Goal: Task Accomplishment & Management: Manage account settings

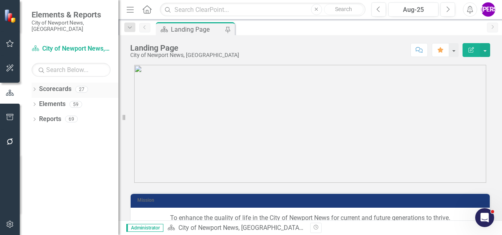
click at [35, 88] on icon "Dropdown" at bounding box center [35, 90] width 6 height 4
click at [39, 101] on div "Dropdown" at bounding box center [39, 104] width 6 height 7
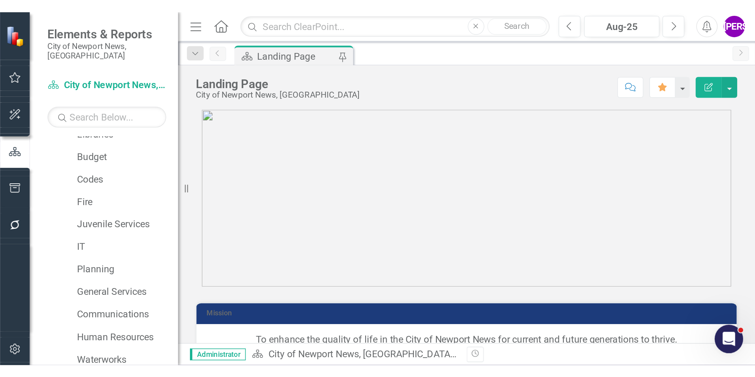
scroll to position [237, 0]
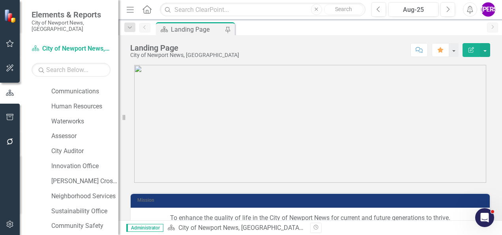
click at [9, 218] on button "button" at bounding box center [10, 224] width 18 height 17
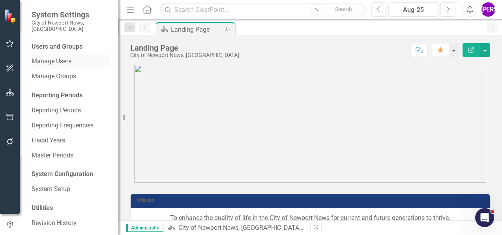
click at [56, 57] on link "Manage Users" at bounding box center [71, 61] width 79 height 9
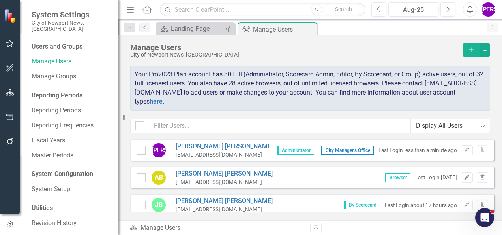
click at [473, 125] on div "Display All Users" at bounding box center [446, 125] width 60 height 9
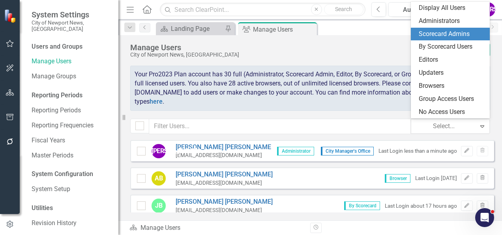
click at [453, 36] on div "Scorecard Admins" at bounding box center [452, 34] width 66 height 9
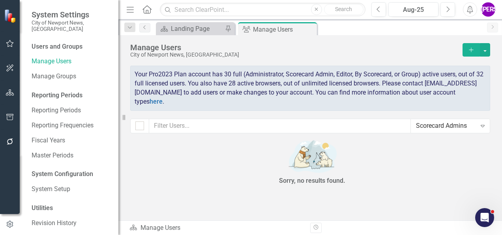
click at [490, 49] on div "Manage Users City of Newport News, VA Add Your Pro2023 Plan account has 30 full…" at bounding box center [310, 87] width 384 height 104
click at [490, 50] on button "button" at bounding box center [485, 49] width 10 height 13
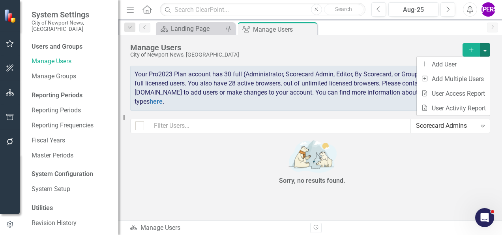
click at [439, 160] on div "Sorry, no results found." at bounding box center [312, 163] width 364 height 49
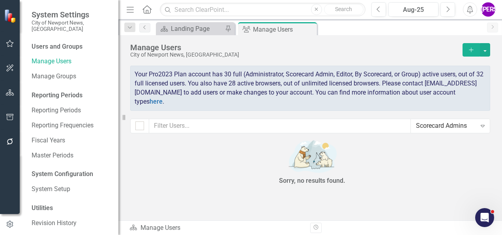
click at [477, 128] on div "Expand" at bounding box center [483, 125] width 14 height 13
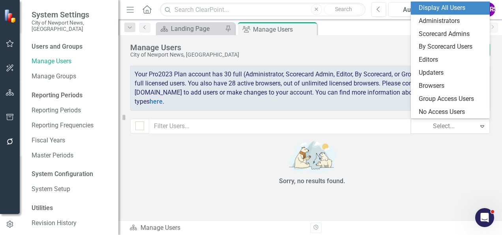
click at [455, 9] on div "Display All Users" at bounding box center [452, 8] width 66 height 9
checkbox input "false"
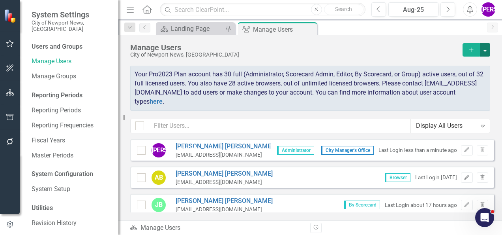
click at [486, 53] on button "button" at bounding box center [485, 49] width 10 height 13
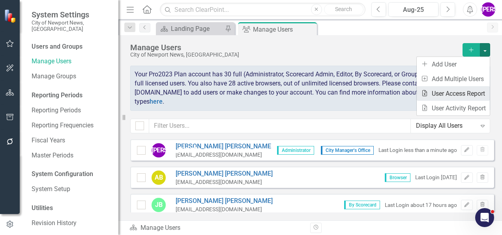
click at [480, 94] on link "Excel File User Access Report" at bounding box center [453, 93] width 73 height 15
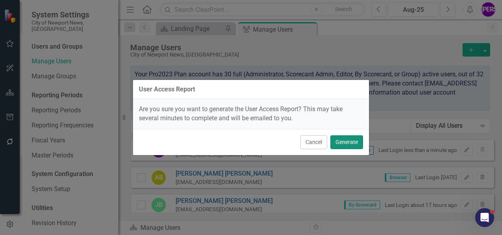
click at [355, 146] on button "Generate" at bounding box center [346, 142] width 33 height 14
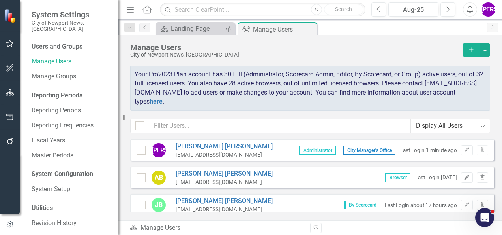
click at [262, 30] on div "icon.bolt User Access Report Completed. Click here to download the file." at bounding box center [251, 30] width 126 height 48
click at [485, 54] on button "button" at bounding box center [485, 49] width 10 height 13
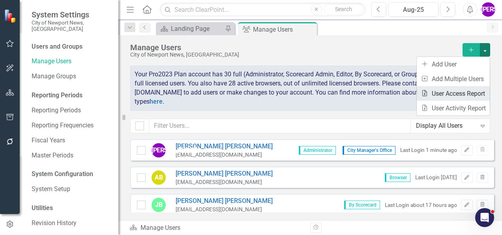
click at [475, 90] on link "Excel File User Access Report" at bounding box center [453, 93] width 73 height 15
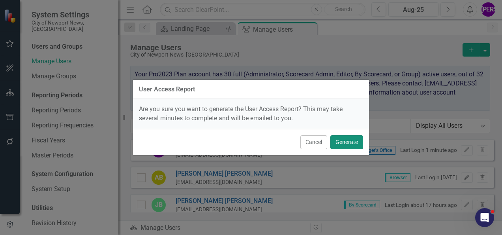
click at [351, 139] on button "Generate" at bounding box center [346, 142] width 33 height 14
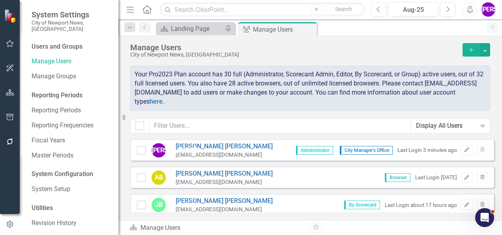
click at [490, 51] on div "Manage Users City of Newport News, VA Add Your Pro2023 Plan account has 30 full…" at bounding box center [310, 87] width 384 height 104
click at [487, 53] on button "button" at bounding box center [485, 49] width 10 height 13
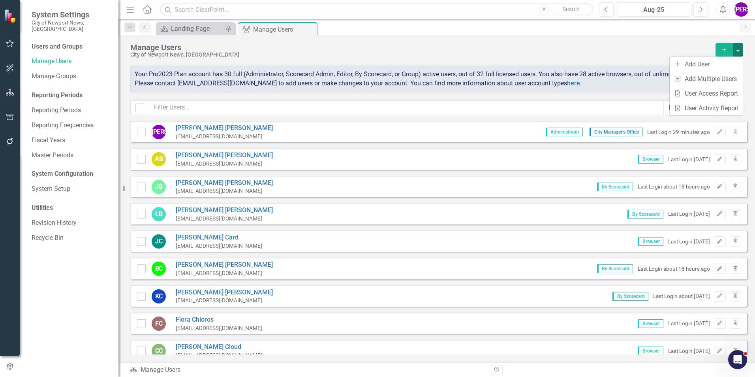
drag, startPoint x: 10, startPoint y: 90, endPoint x: 736, endPoint y: 59, distance: 727.1
click at [10, 90] on icon "button" at bounding box center [10, 92] width 8 height 6
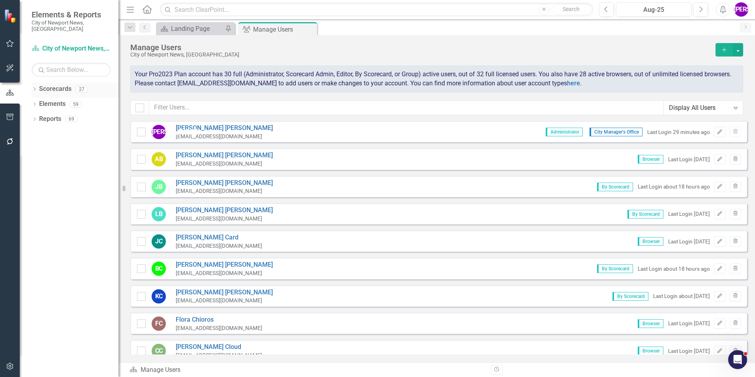
click at [35, 87] on icon at bounding box center [35, 89] width 2 height 4
click at [39, 101] on icon "Dropdown" at bounding box center [39, 103] width 6 height 5
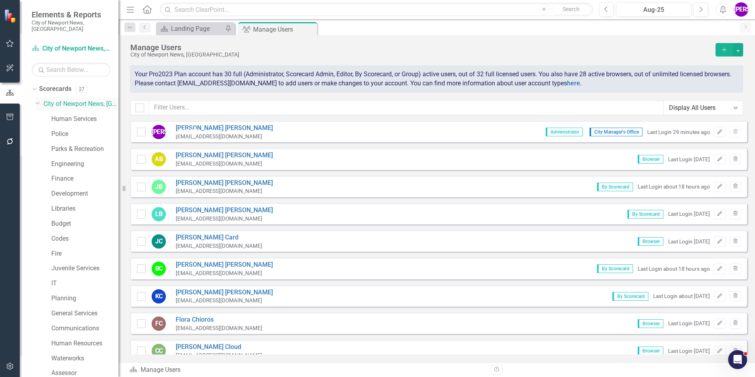
click at [76, 102] on link "City of Newport News, VA" at bounding box center [80, 103] width 75 height 9
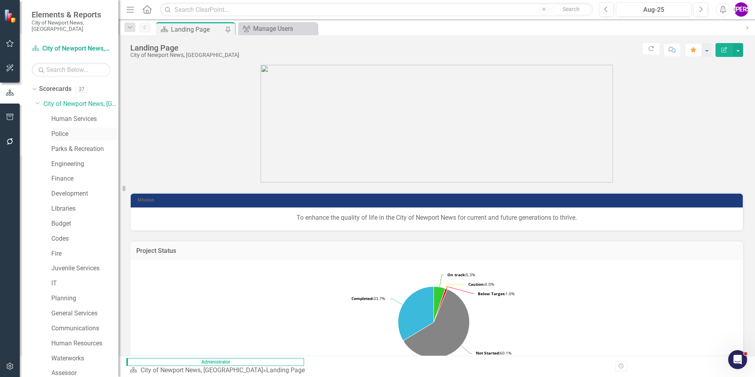
click at [77, 130] on link "Police" at bounding box center [84, 134] width 67 height 9
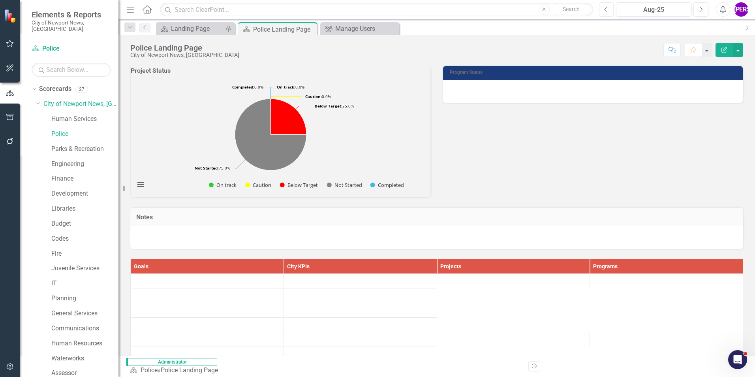
click at [502, 10] on button "Previous" at bounding box center [606, 9] width 15 height 14
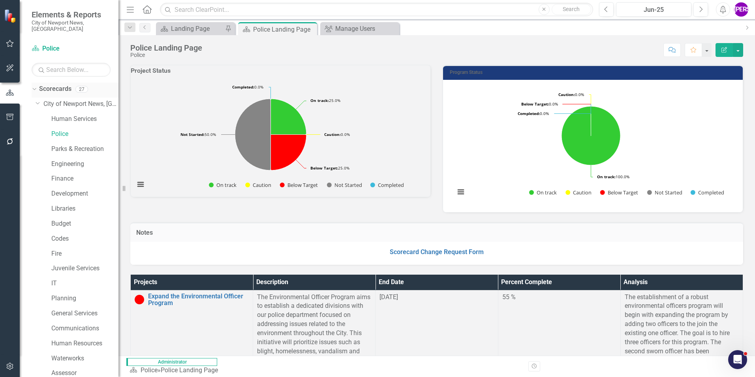
click at [60, 84] on link "Scorecards" at bounding box center [55, 88] width 32 height 9
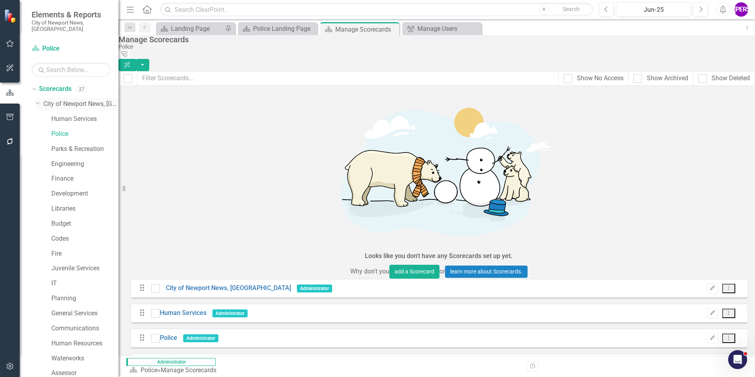
click at [57, 99] on link "City of Newport News, VA" at bounding box center [80, 103] width 75 height 9
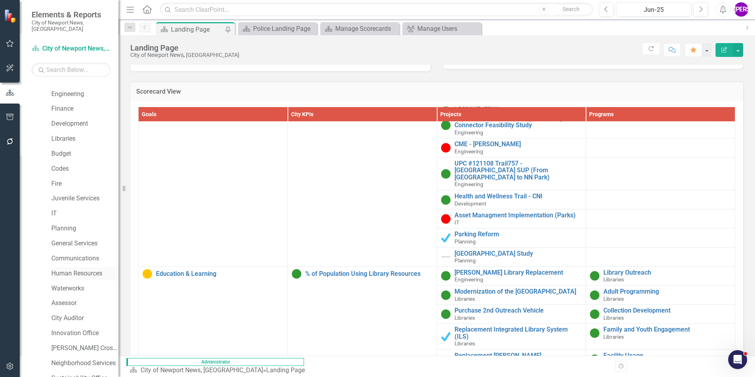
scroll to position [148, 0]
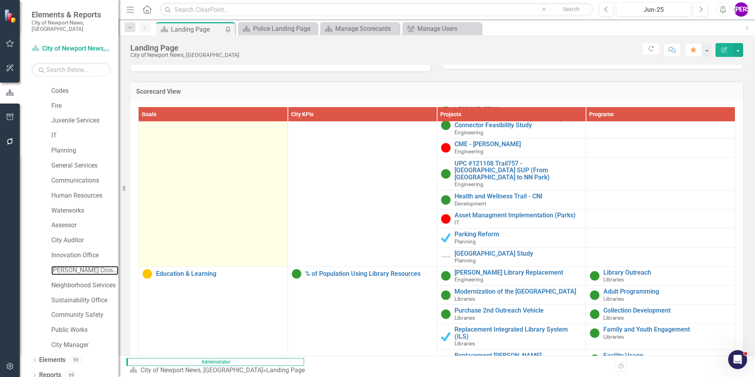
drag, startPoint x: 73, startPoint y: 265, endPoint x: 212, endPoint y: 216, distance: 148.0
click at [73, 234] on link "Brooks Crossing" at bounding box center [84, 270] width 67 height 9
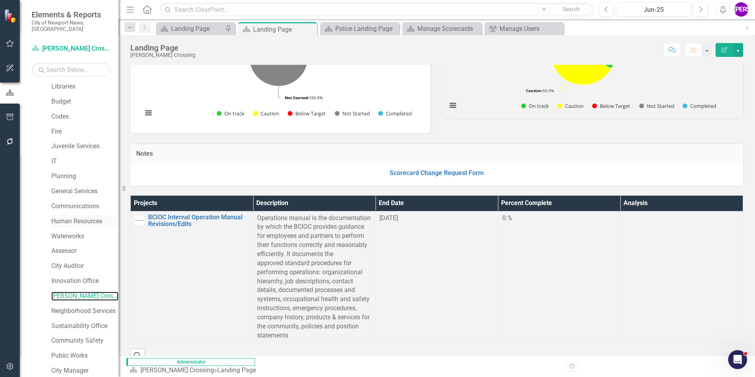
scroll to position [108, 0]
click at [75, 188] on link "Planning" at bounding box center [84, 190] width 67 height 9
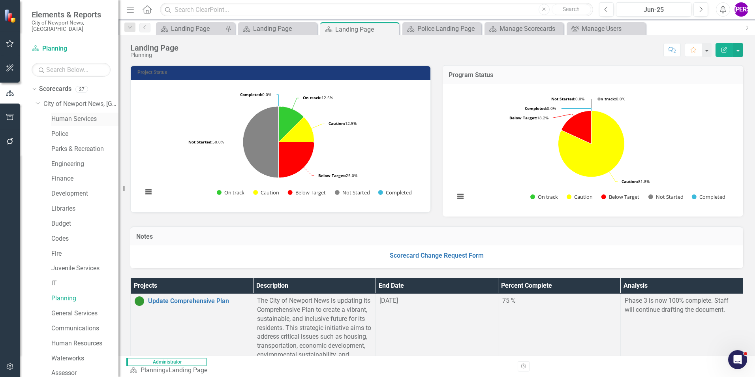
click at [68, 114] on link "Human Services" at bounding box center [84, 118] width 67 height 9
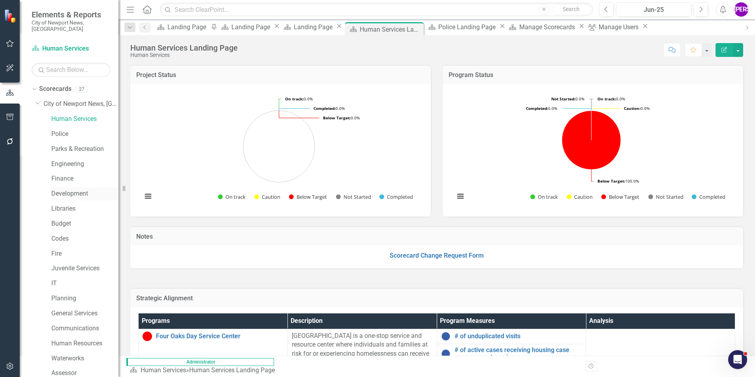
click at [73, 189] on link "Development" at bounding box center [84, 193] width 67 height 9
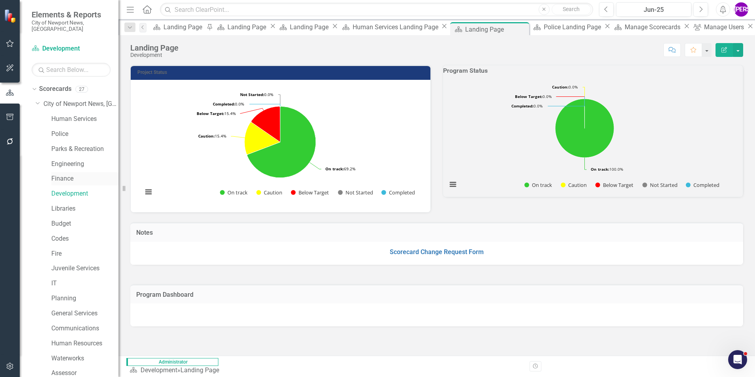
click at [66, 174] on link "Finance" at bounding box center [84, 178] width 67 height 9
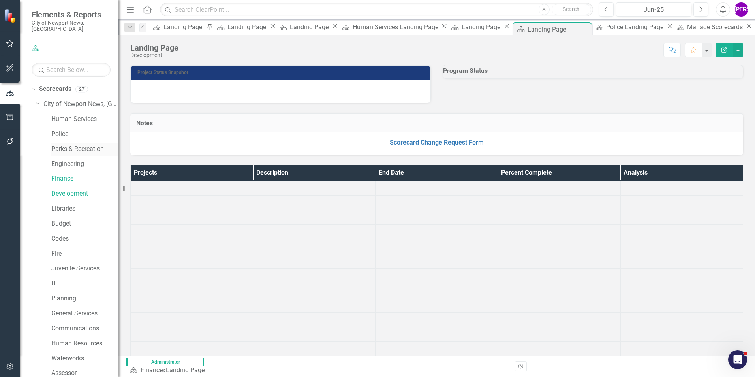
click at [69, 145] on link "Parks & Recreation" at bounding box center [84, 149] width 67 height 9
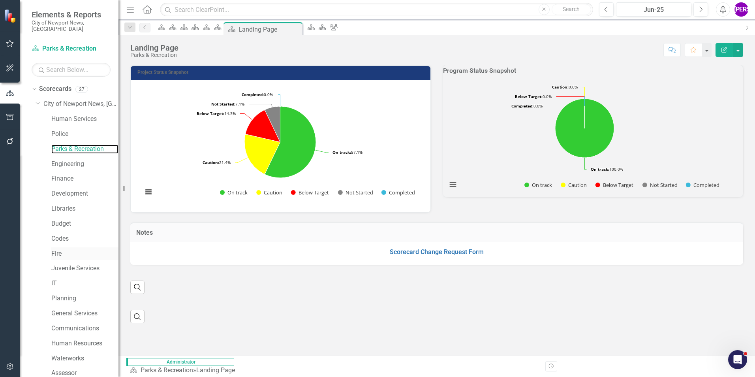
scroll to position [39, 0]
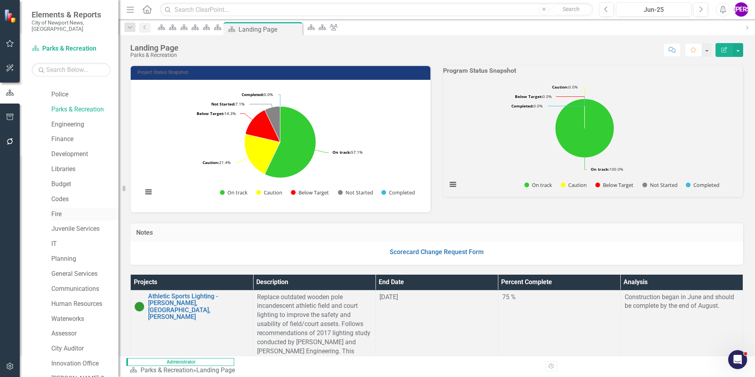
click at [70, 210] on link "Fire" at bounding box center [84, 214] width 67 height 9
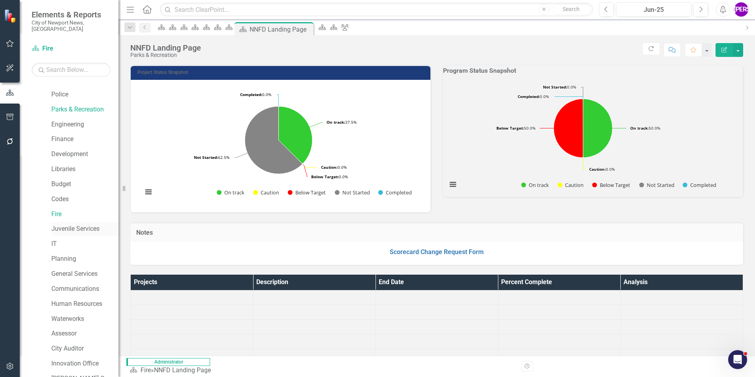
click at [83, 226] on link "Juvenile Services" at bounding box center [84, 228] width 67 height 9
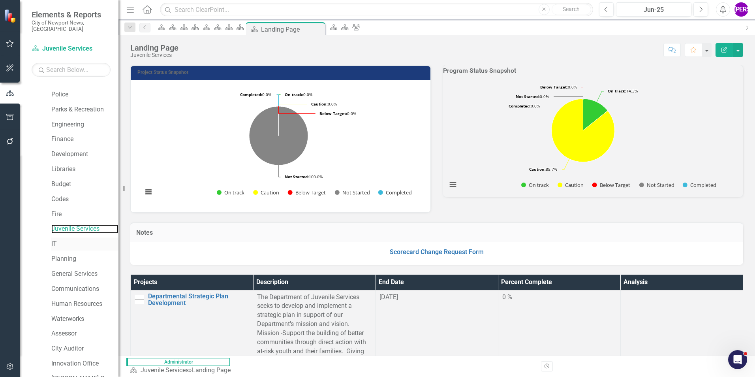
scroll to position [79, 0]
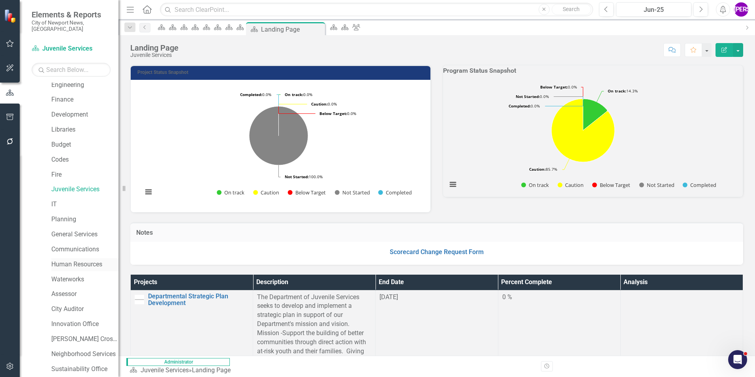
click at [83, 234] on link "Human Resources" at bounding box center [84, 264] width 67 height 9
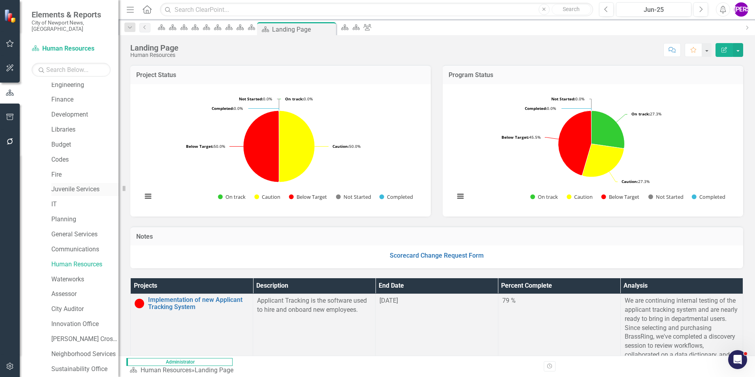
click at [67, 187] on link "Juvenile Services" at bounding box center [84, 189] width 67 height 9
click at [62, 200] on link "IT" at bounding box center [84, 204] width 67 height 9
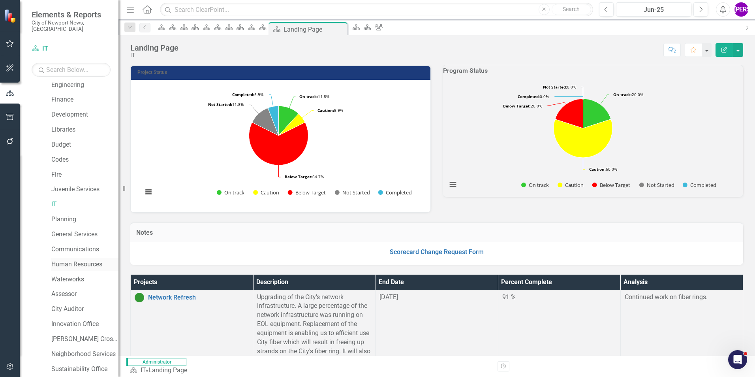
click at [73, 234] on link "Human Resources" at bounding box center [84, 264] width 67 height 9
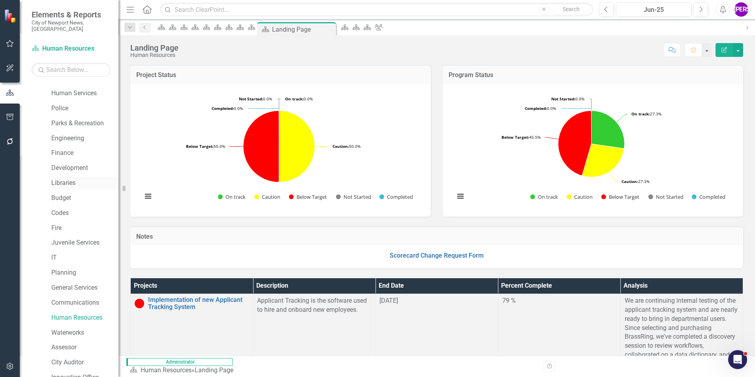
scroll to position [39, 0]
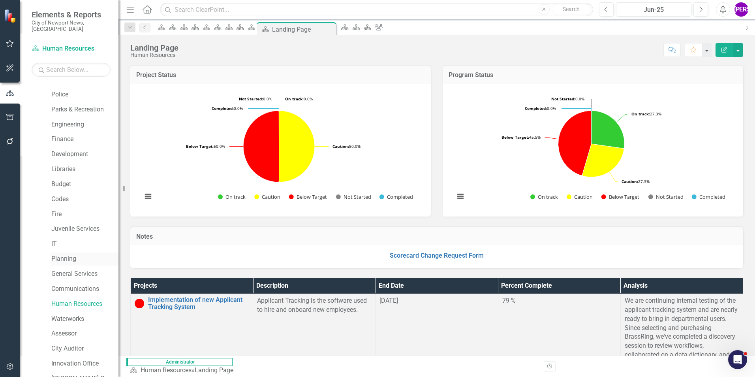
click at [64, 234] on link "Planning" at bounding box center [84, 258] width 67 height 9
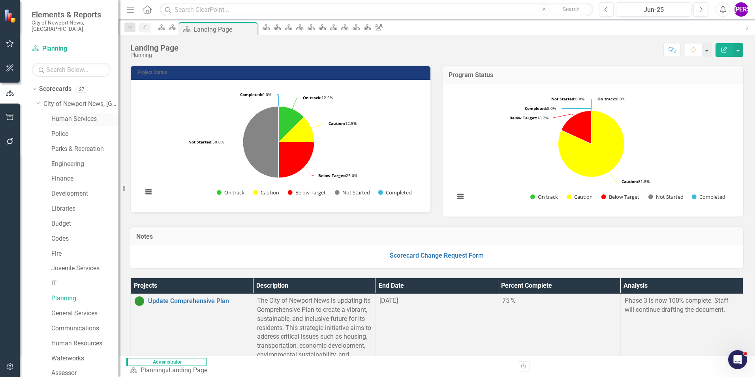
click at [74, 114] on link "Human Services" at bounding box center [84, 118] width 67 height 9
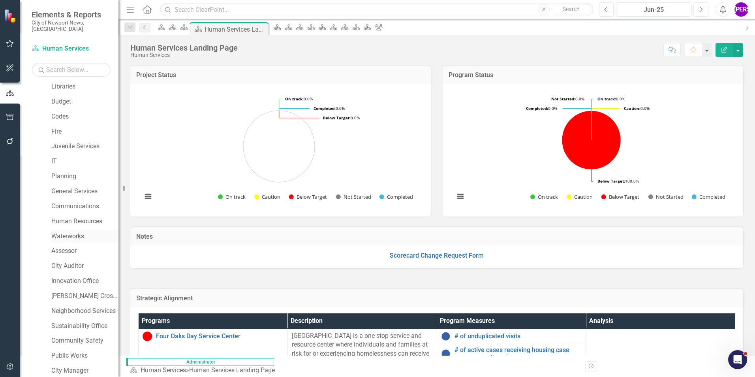
scroll to position [108, 0]
drag, startPoint x: 84, startPoint y: 228, endPoint x: 106, endPoint y: 218, distance: 23.9
click at [84, 231] on link "Human Resources" at bounding box center [84, 235] width 67 height 9
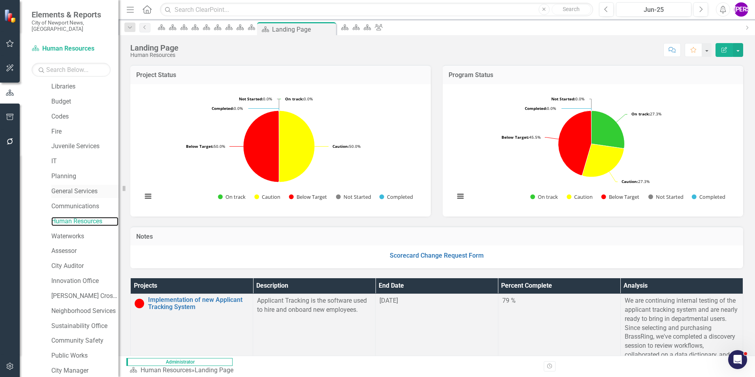
scroll to position [108, 0]
click at [84, 216] on link "Communications" at bounding box center [84, 220] width 67 height 9
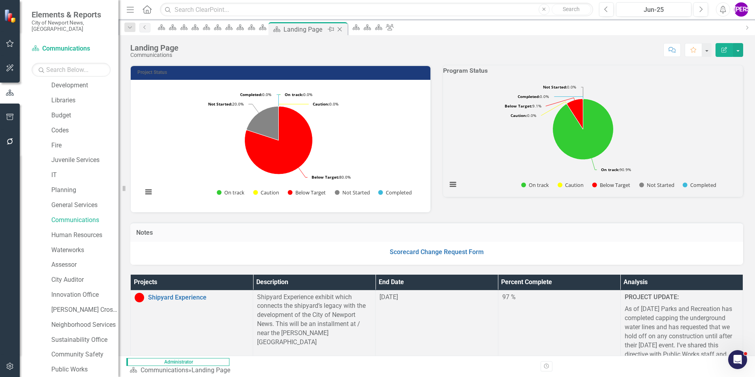
click at [343, 29] on icon "Close" at bounding box center [340, 29] width 8 height 6
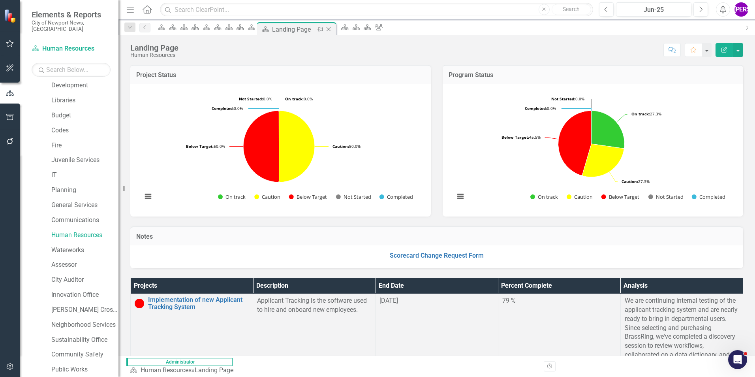
click at [332, 30] on icon "Close" at bounding box center [329, 29] width 8 height 6
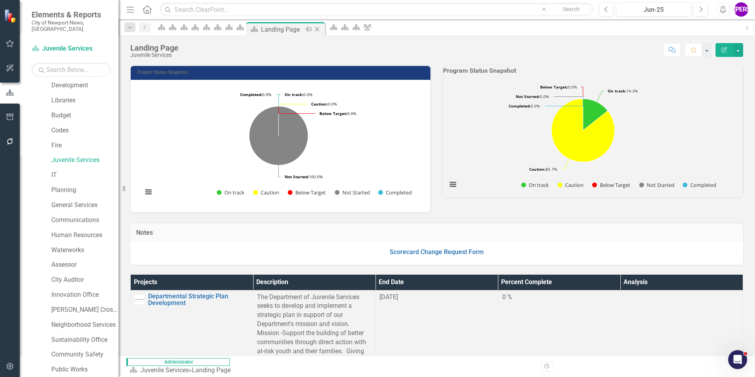
click at [321, 29] on icon "Close" at bounding box center [317, 29] width 8 height 6
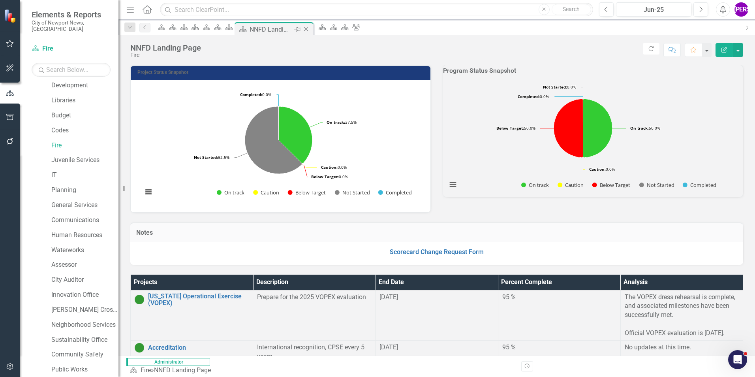
click at [310, 28] on icon "Close" at bounding box center [306, 29] width 8 height 6
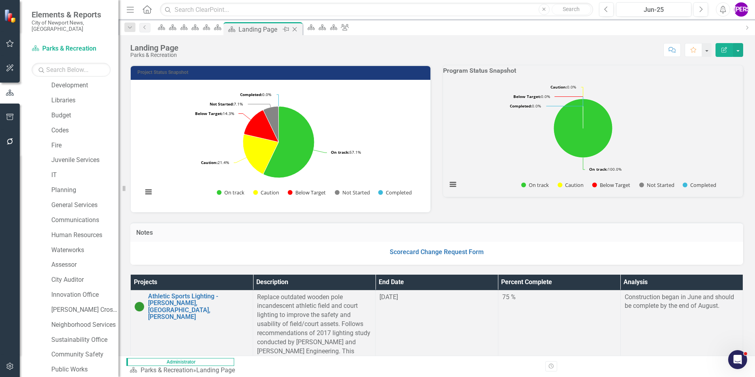
click at [298, 31] on icon "Close" at bounding box center [295, 29] width 8 height 6
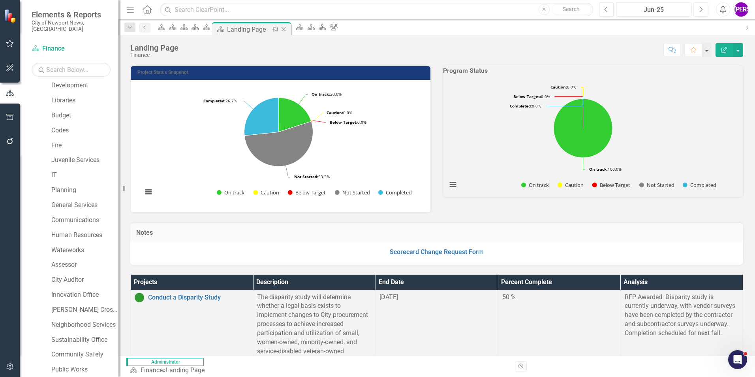
click at [286, 28] on icon at bounding box center [284, 29] width 4 height 4
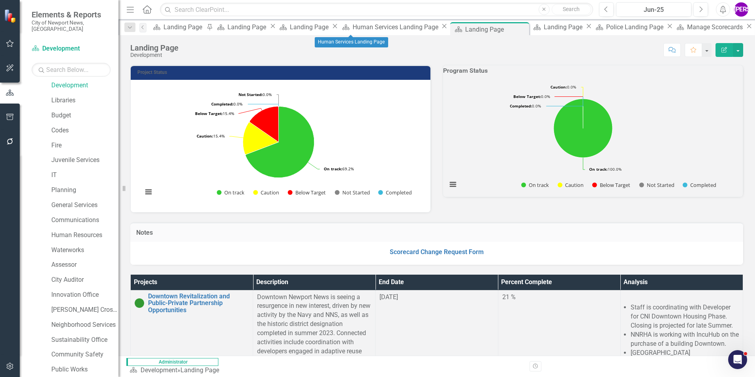
click at [440, 28] on icon "Close" at bounding box center [444, 26] width 8 height 6
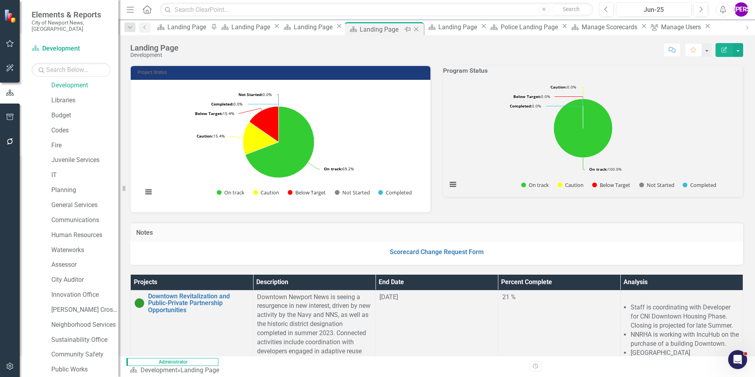
click at [416, 30] on icon at bounding box center [416, 29] width 4 height 4
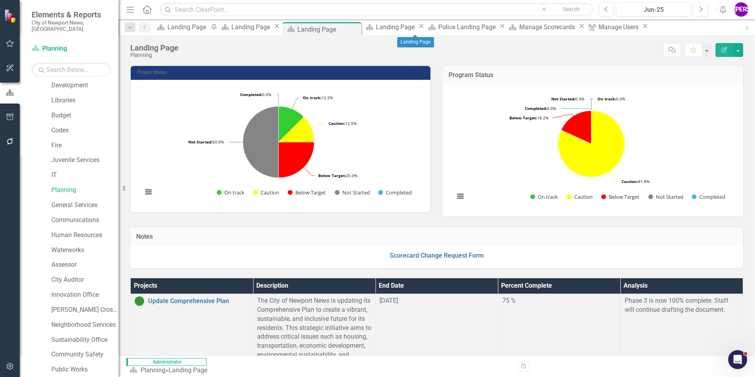
click at [425, 26] on icon "Close" at bounding box center [421, 26] width 8 height 6
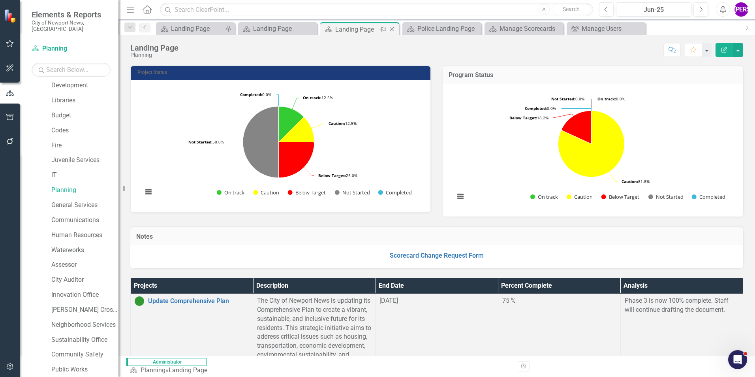
click at [392, 29] on icon at bounding box center [392, 29] width 4 height 4
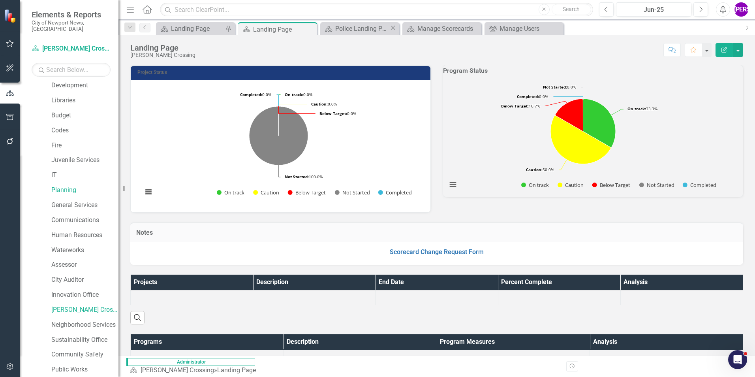
click at [391, 29] on icon "Close" at bounding box center [393, 27] width 8 height 6
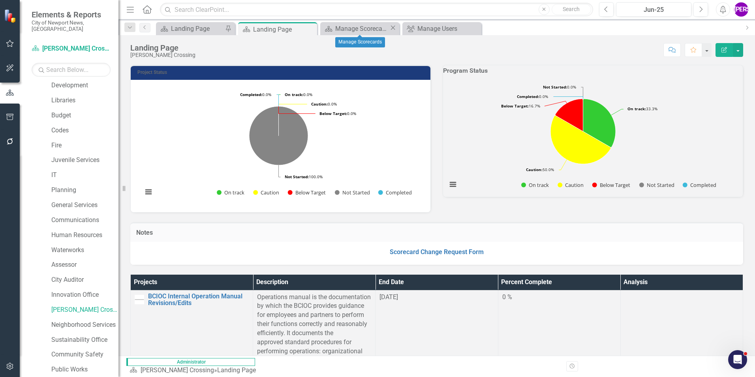
click at [391, 29] on icon "Close" at bounding box center [393, 27] width 8 height 6
click at [0, 0] on icon "Close" at bounding box center [0, 0] width 0 height 0
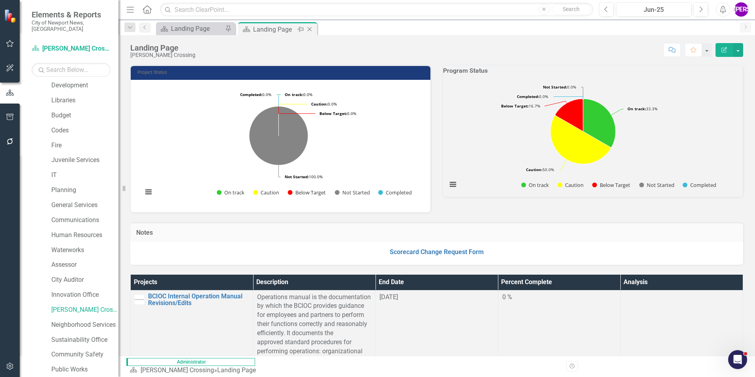
click at [310, 31] on icon "Close" at bounding box center [310, 29] width 8 height 6
